Goal: Task Accomplishment & Management: Manage account settings

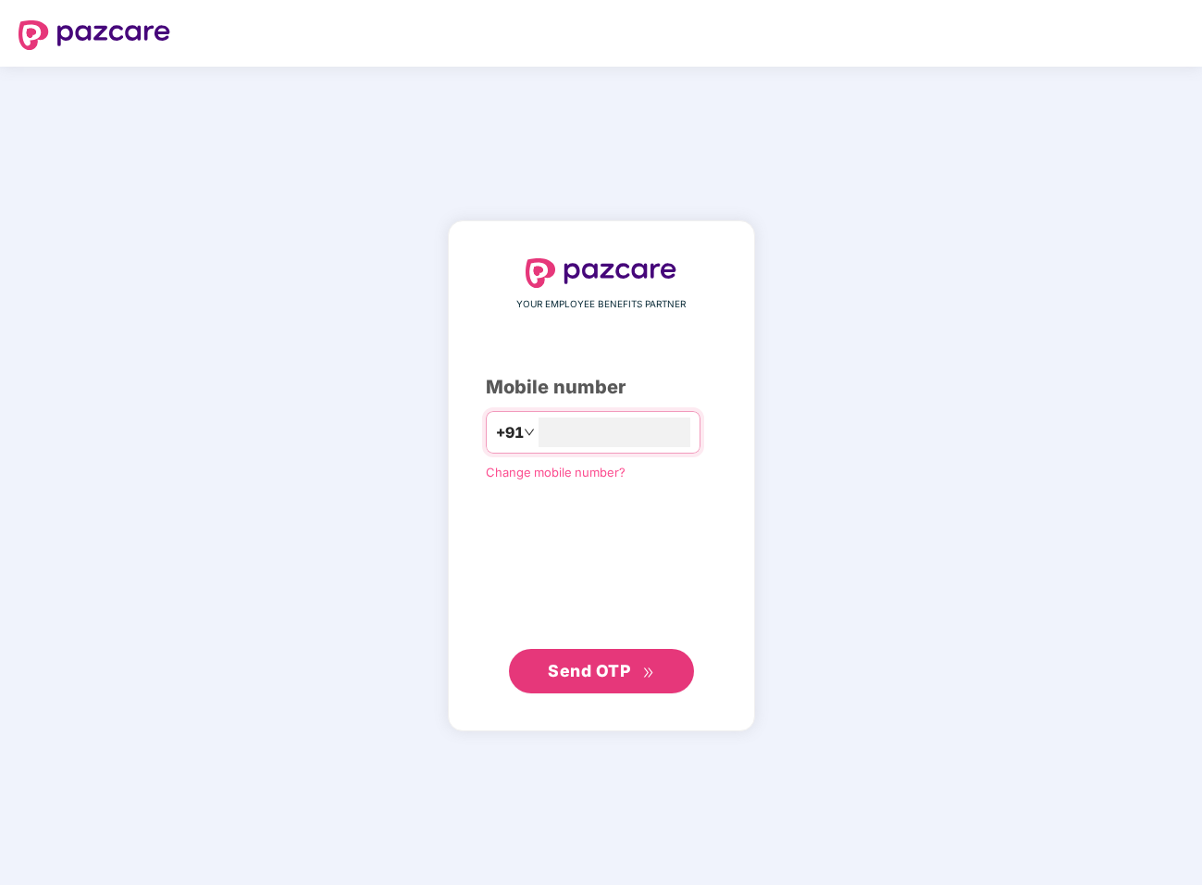
type input "**********"
click at [603, 667] on span "Send OTP" at bounding box center [589, 669] width 82 height 19
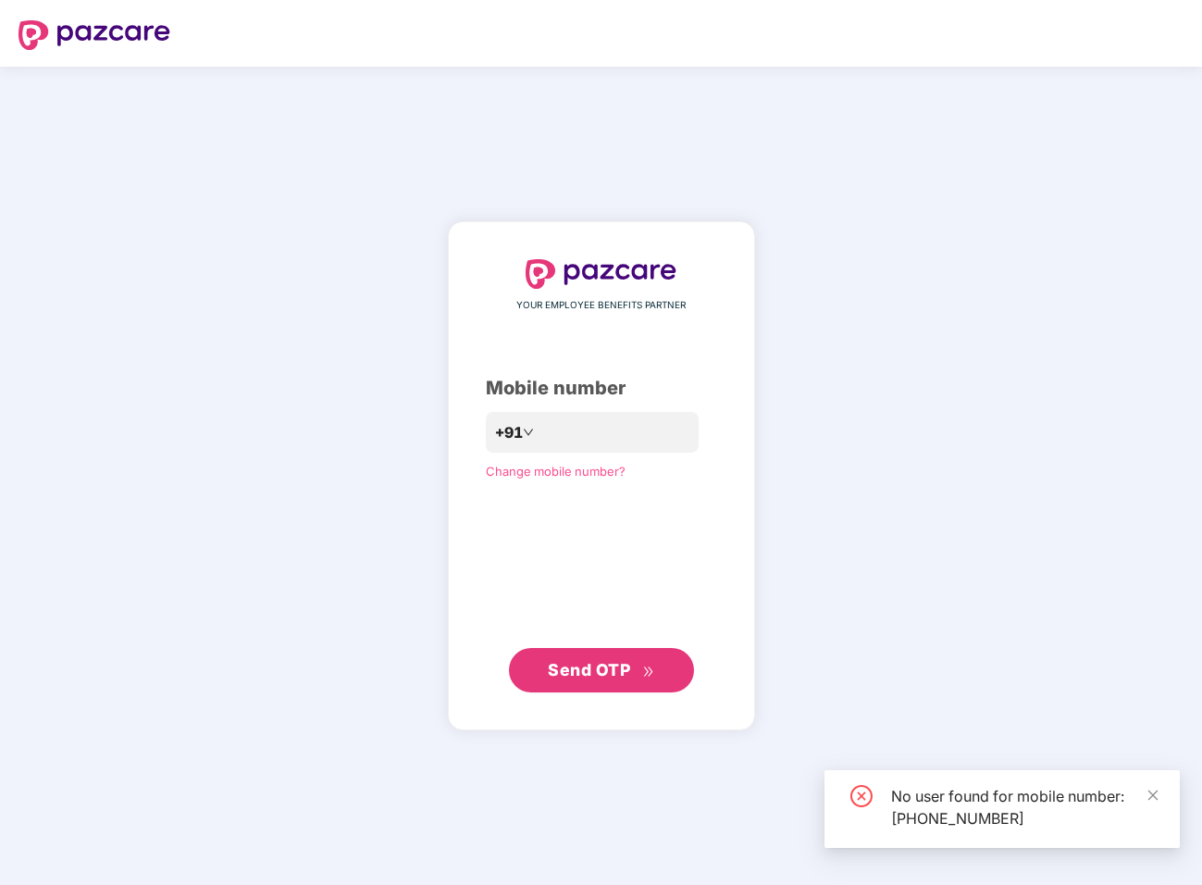
click at [603, 667] on span "Send OTP" at bounding box center [589, 669] width 82 height 19
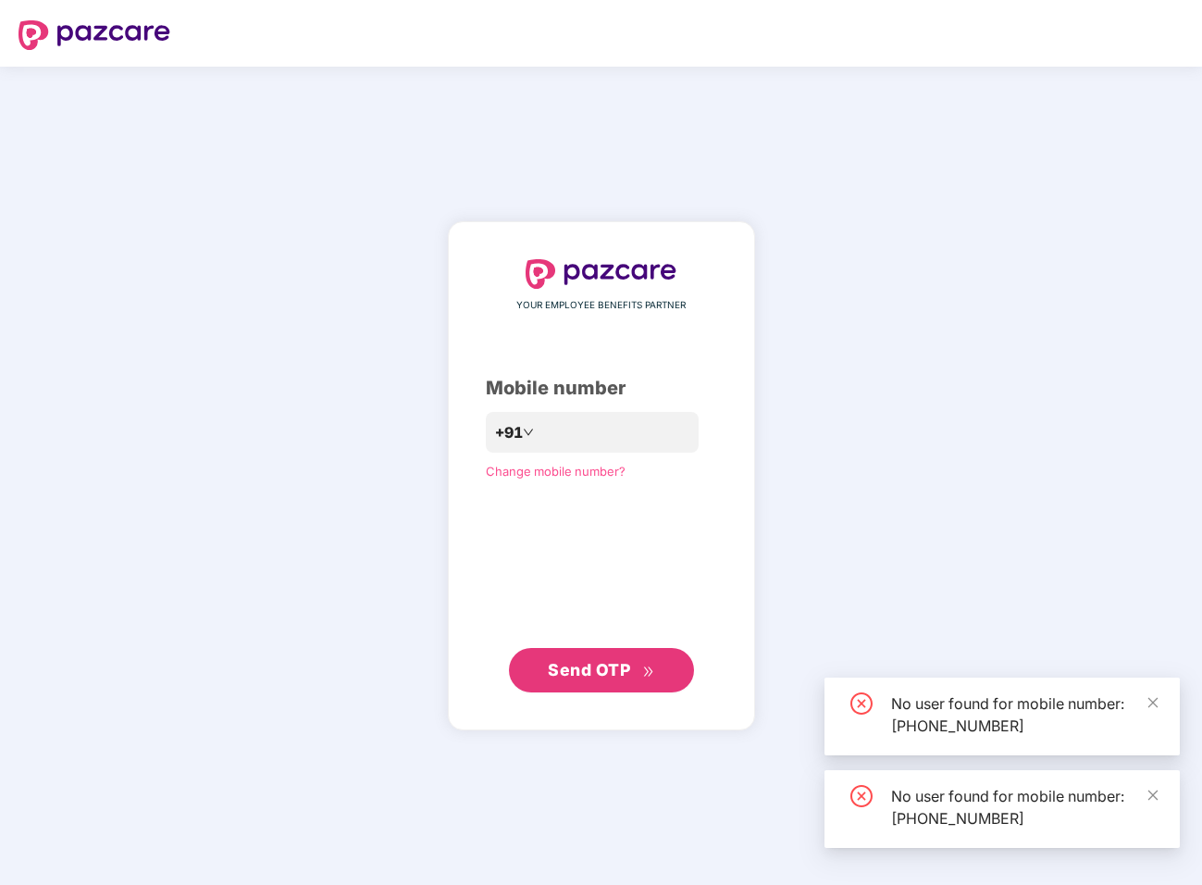
click at [603, 667] on button "Send OTP" at bounding box center [601, 670] width 185 height 44
click at [603, 667] on span "Send OTP" at bounding box center [589, 669] width 82 height 19
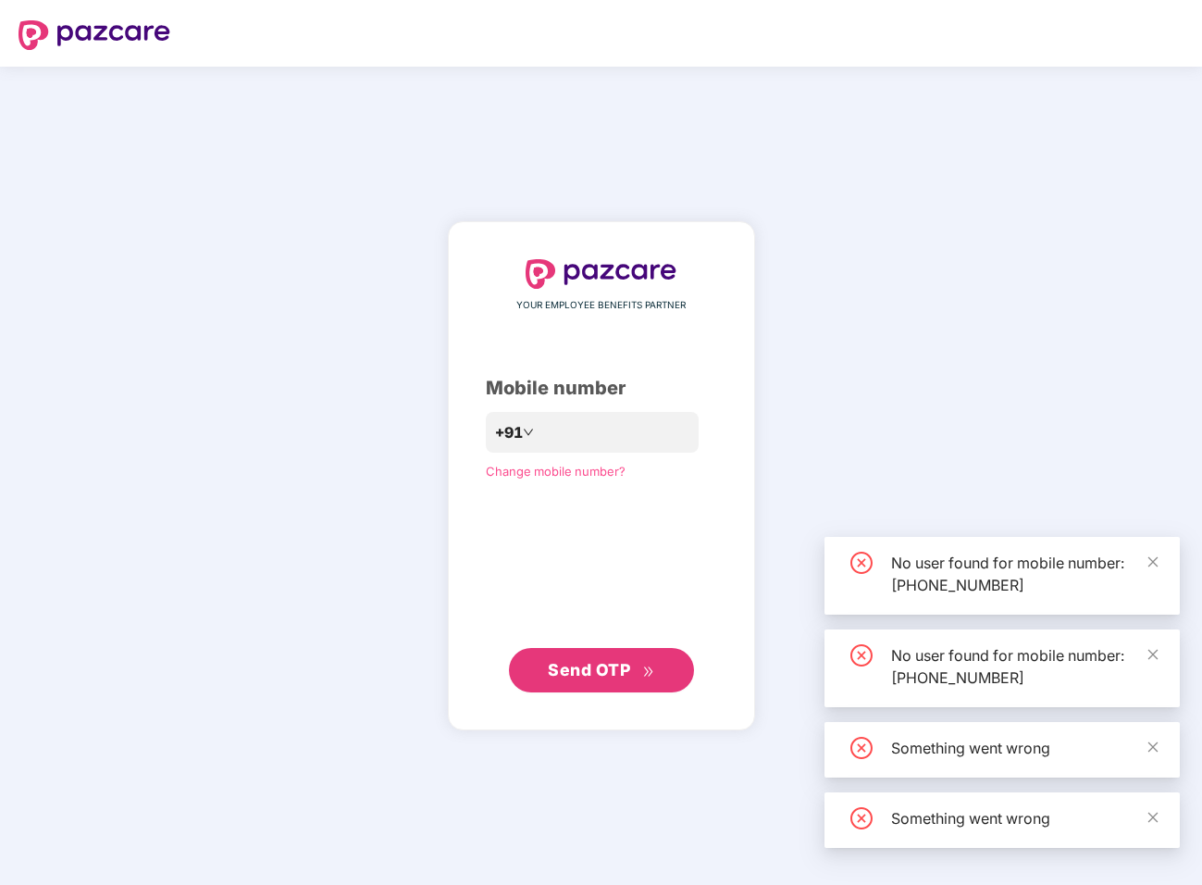
click at [603, 667] on span "Send OTP" at bounding box center [589, 669] width 82 height 19
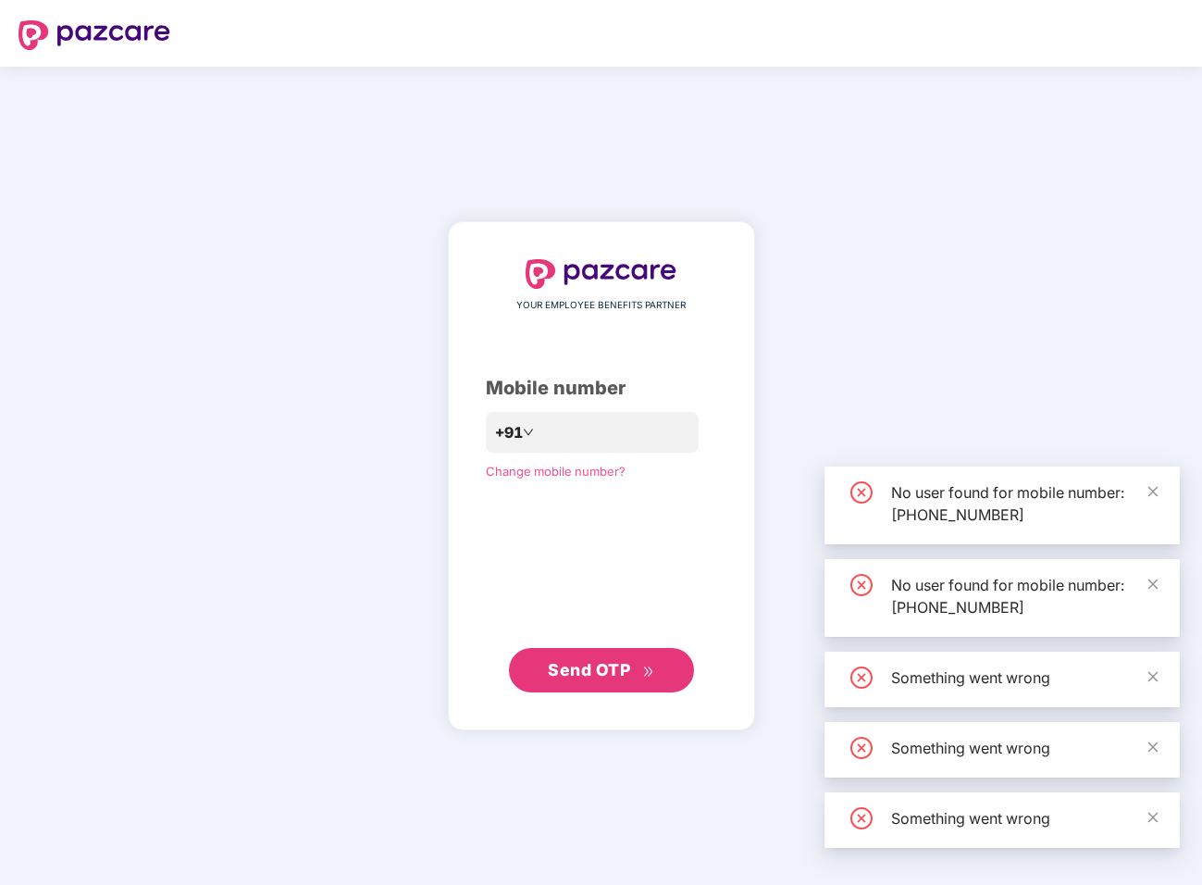
click at [603, 667] on span "Send OTP" at bounding box center [589, 669] width 82 height 19
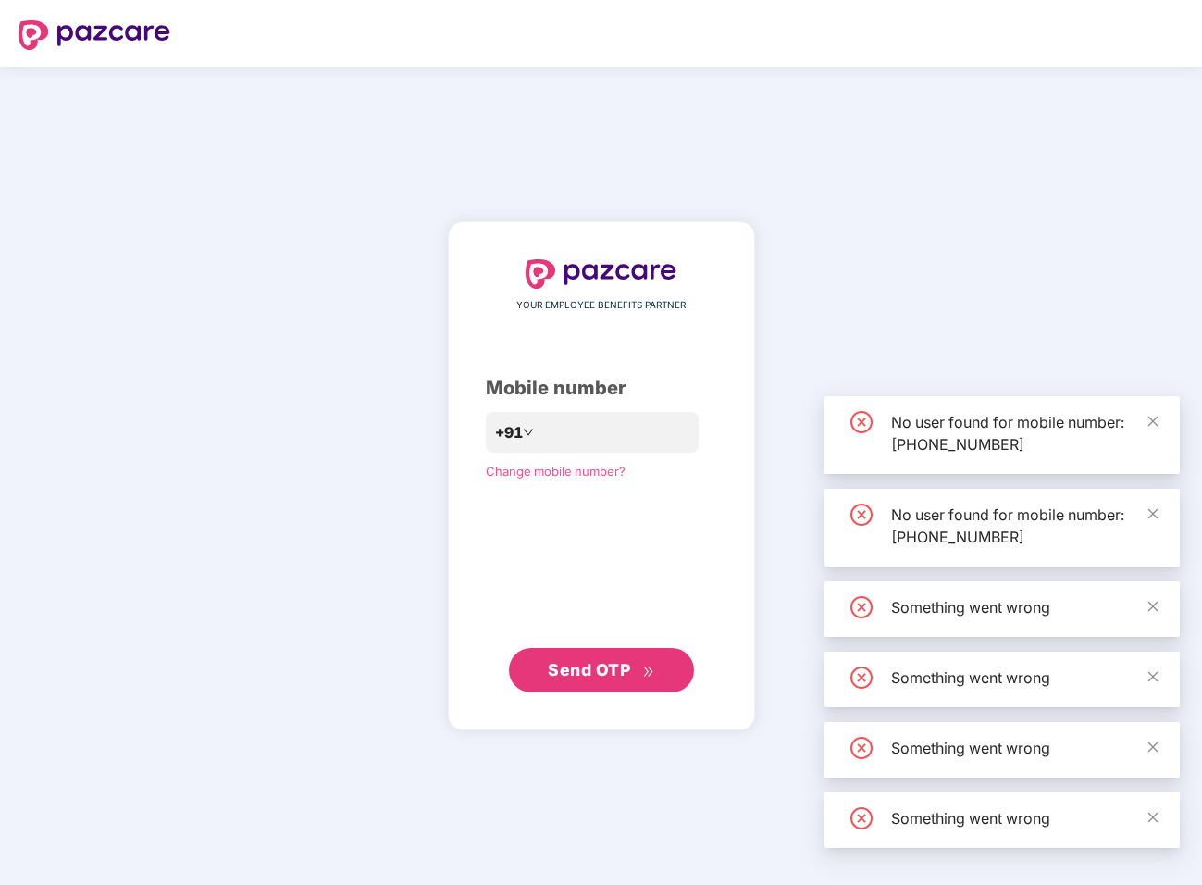
click at [603, 667] on span "Send OTP" at bounding box center [589, 669] width 82 height 19
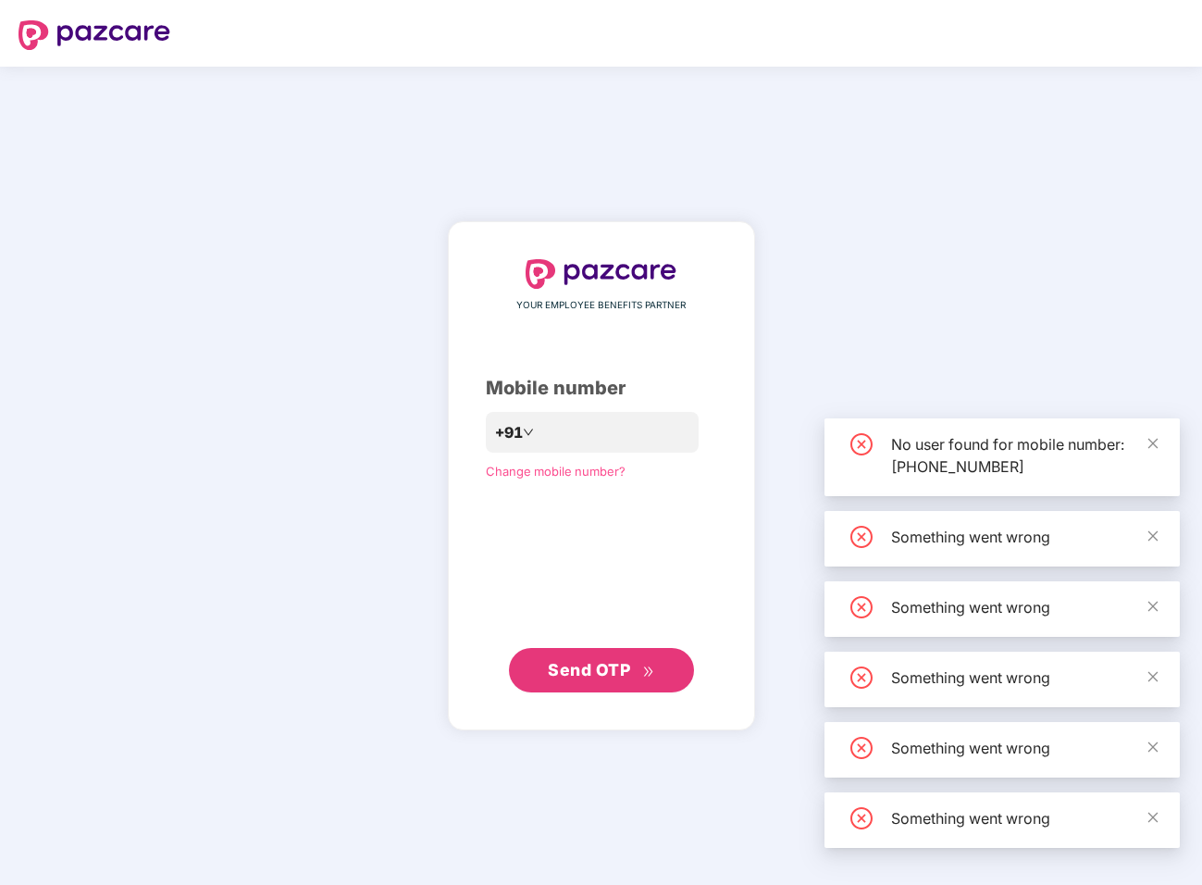
click at [96, 44] on img at bounding box center [95, 35] width 152 height 30
